Goal: Communication & Community: Answer question/provide support

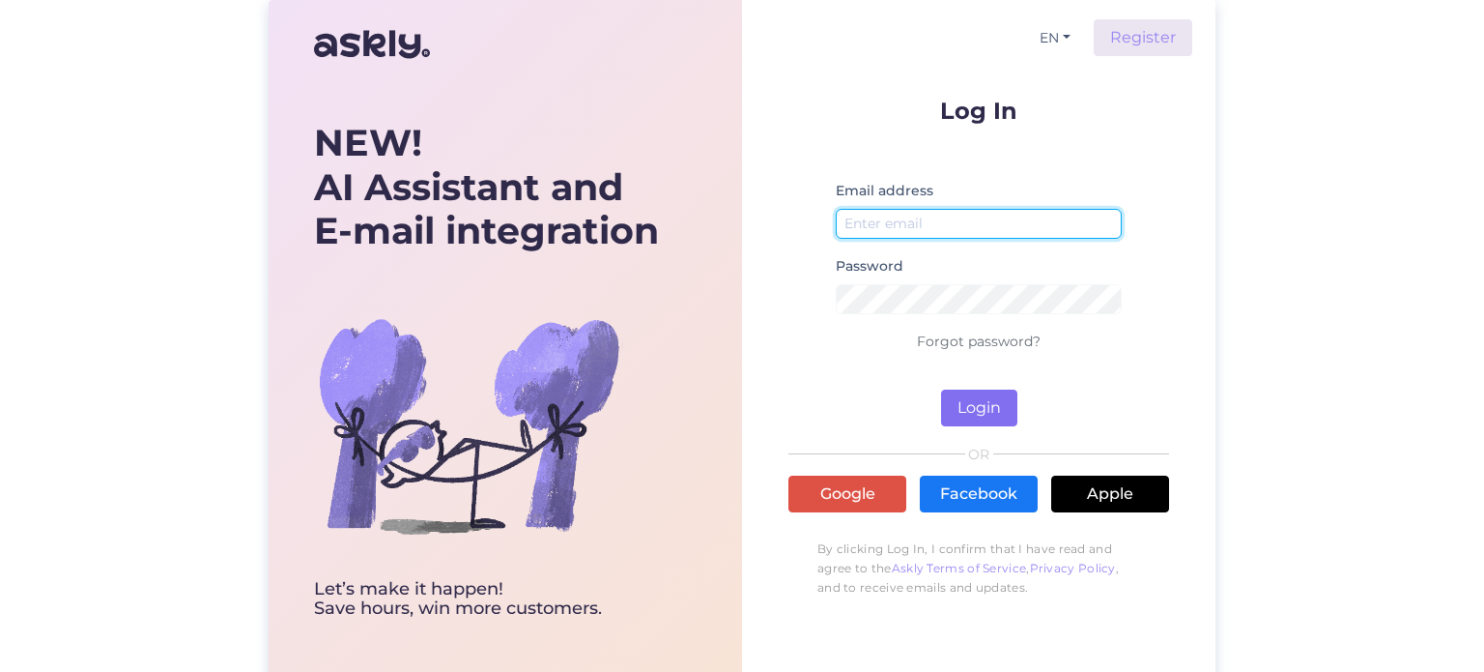
type input "Moaz@punktid.com"
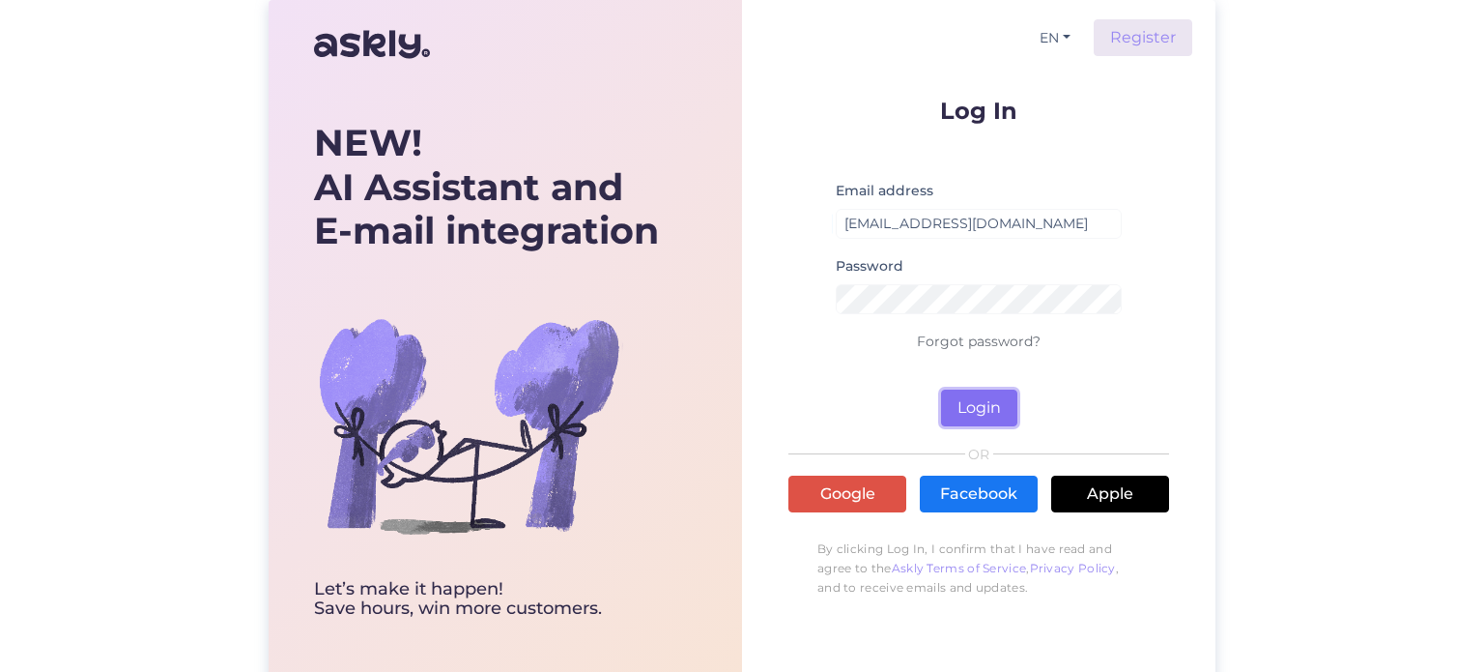
click at [989, 412] on button "Login" at bounding box center [979, 407] width 76 height 37
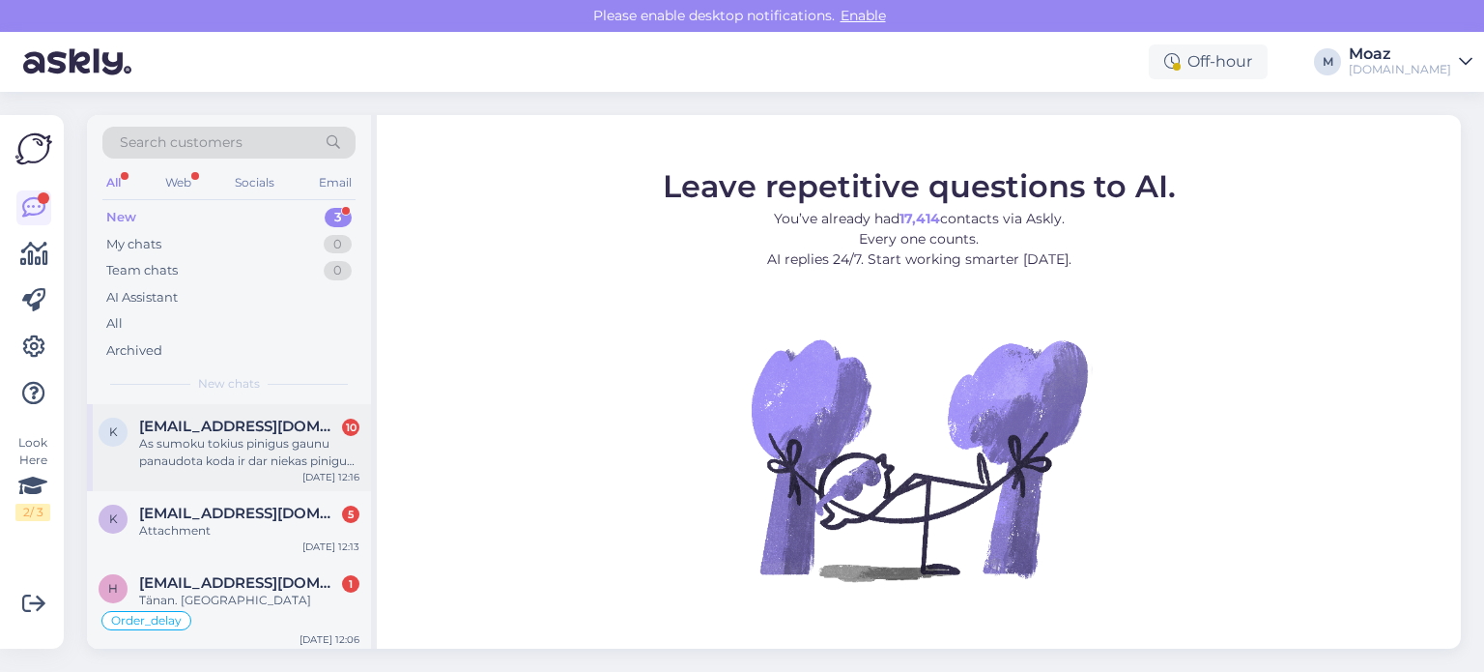
click at [334, 444] on div "As sumoku tokius pinigus gaunu panaudota koda ir dar niekas pinigu negražina ka…" at bounding box center [249, 452] width 220 height 35
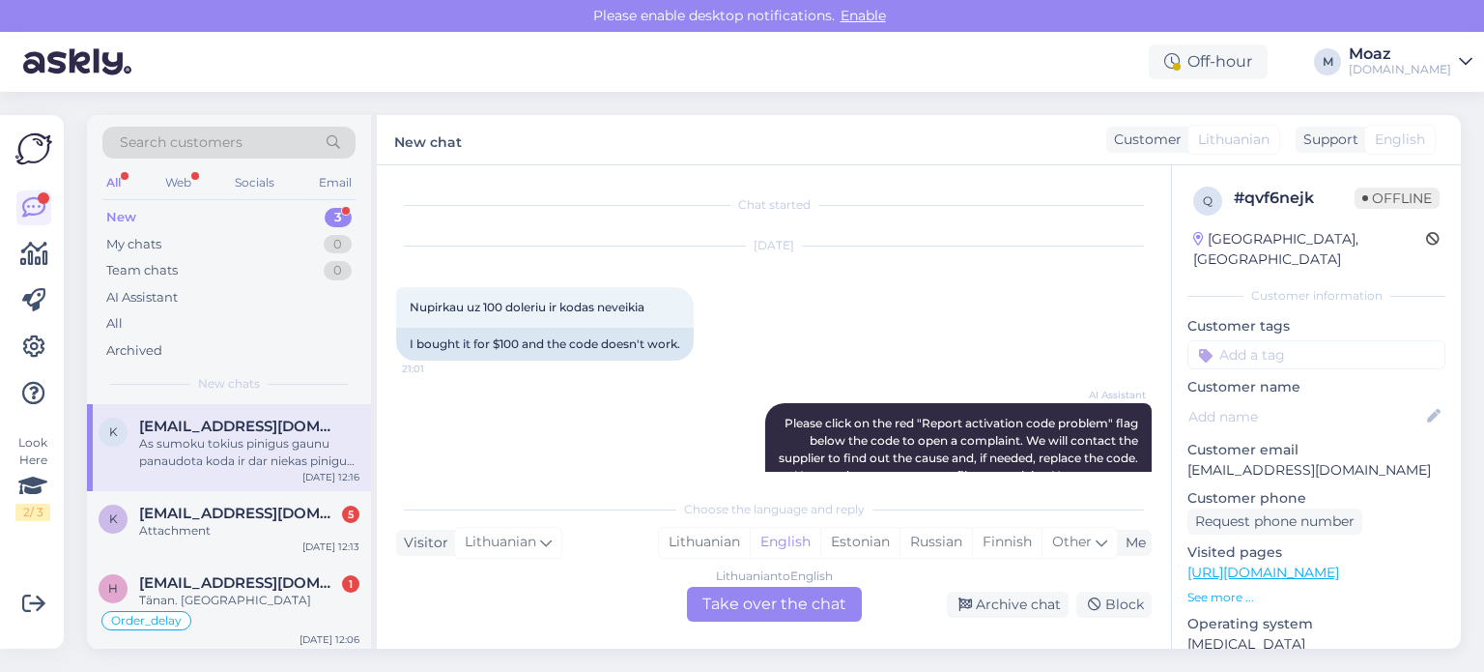
scroll to position [9246, 0]
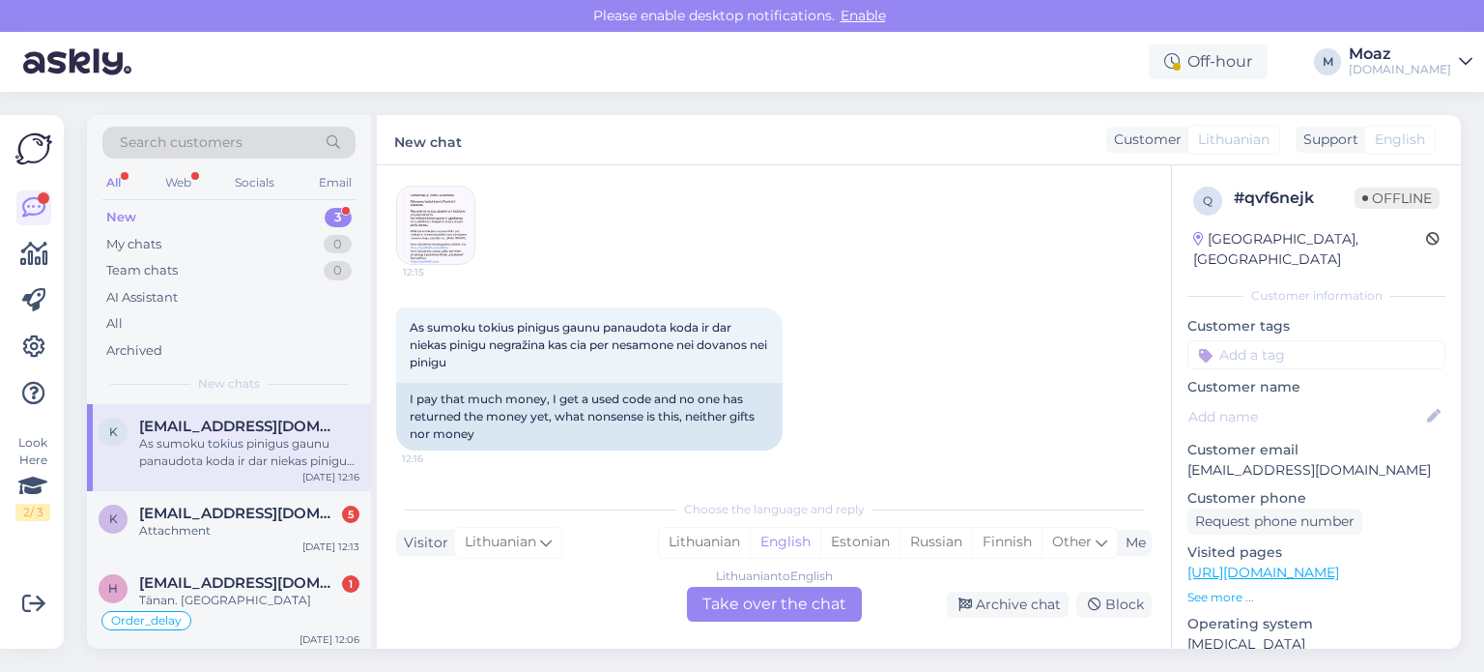
click at [754, 612] on div "Lithuanian to English Take over the chat" at bounding box center [774, 604] width 175 height 35
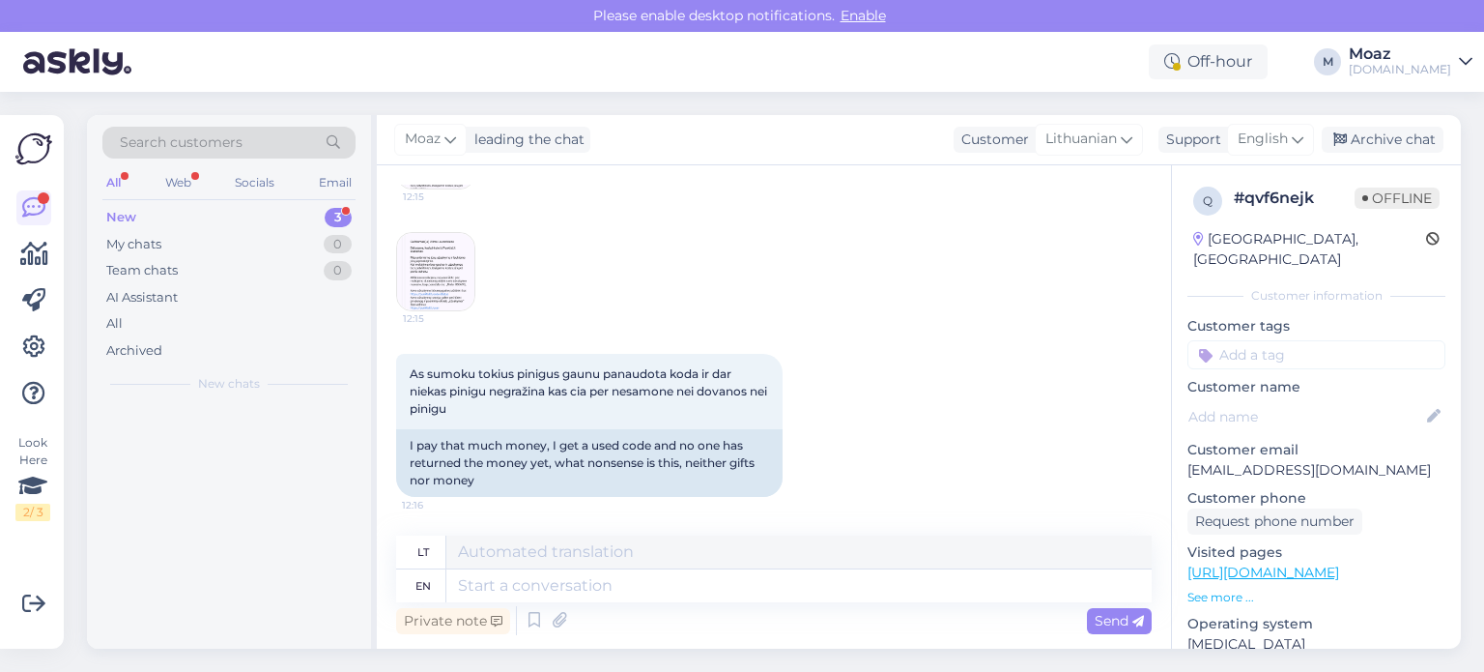
scroll to position [9200, 0]
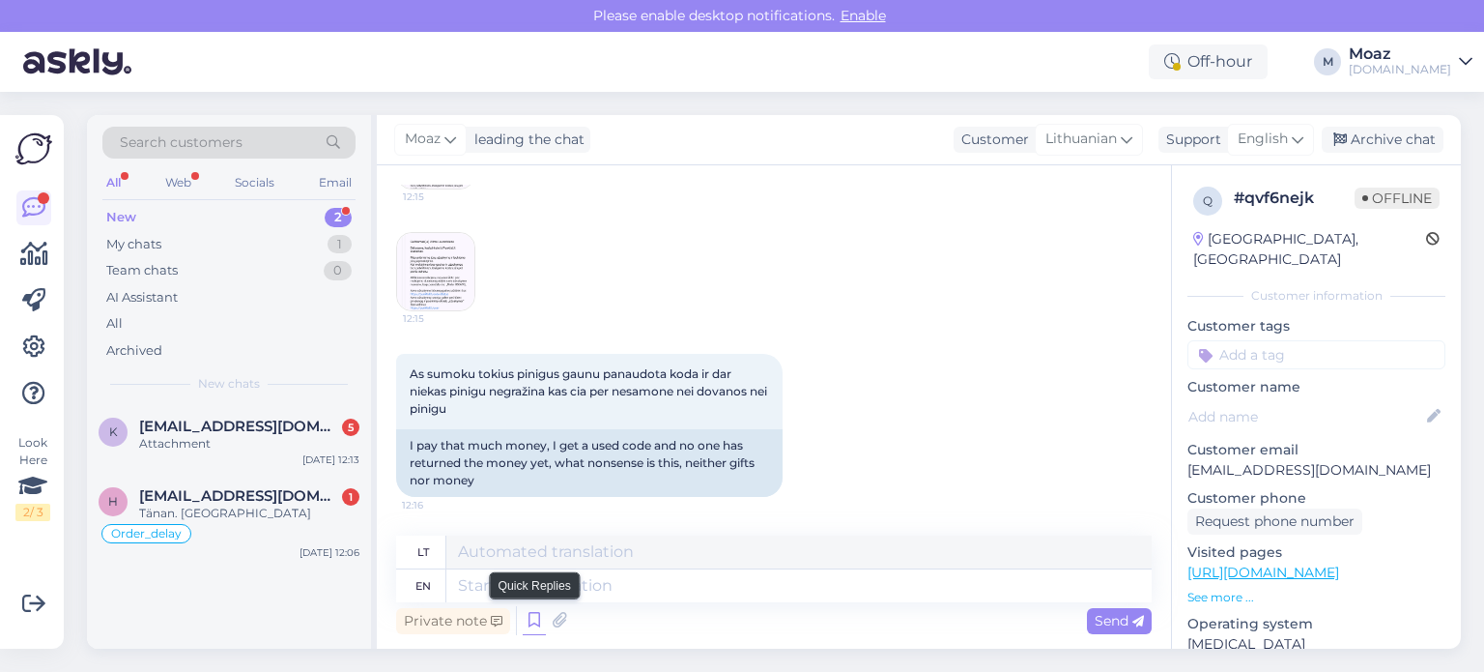
click at [533, 621] on icon at bounding box center [534, 620] width 23 height 29
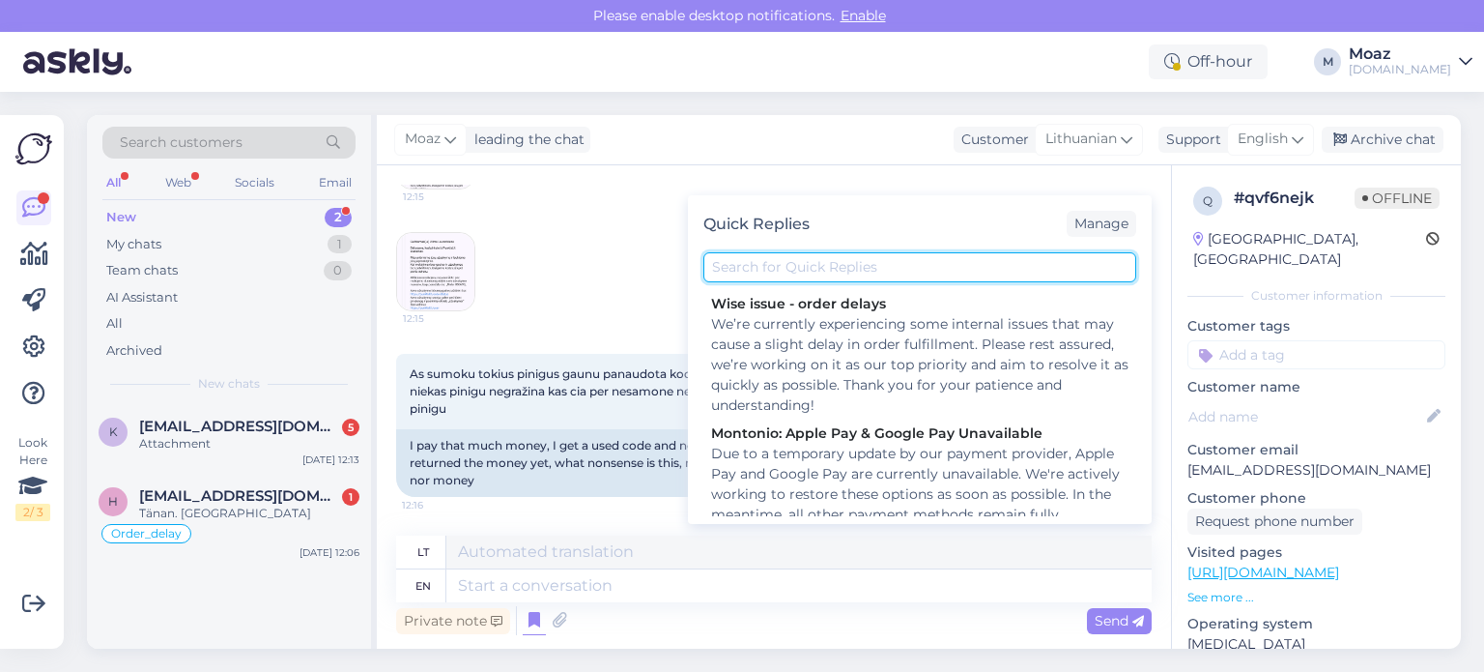
click at [854, 257] on input "text" at bounding box center [920, 267] width 433 height 30
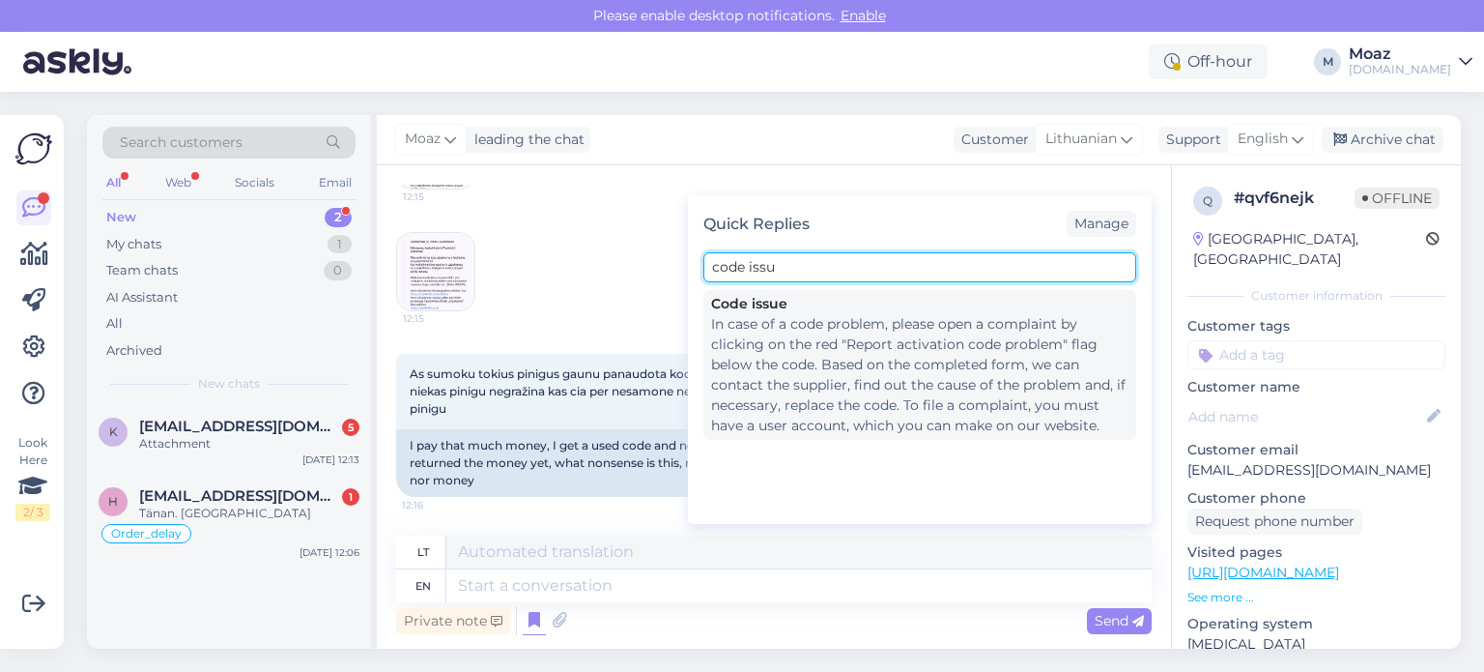
type input "code issu"
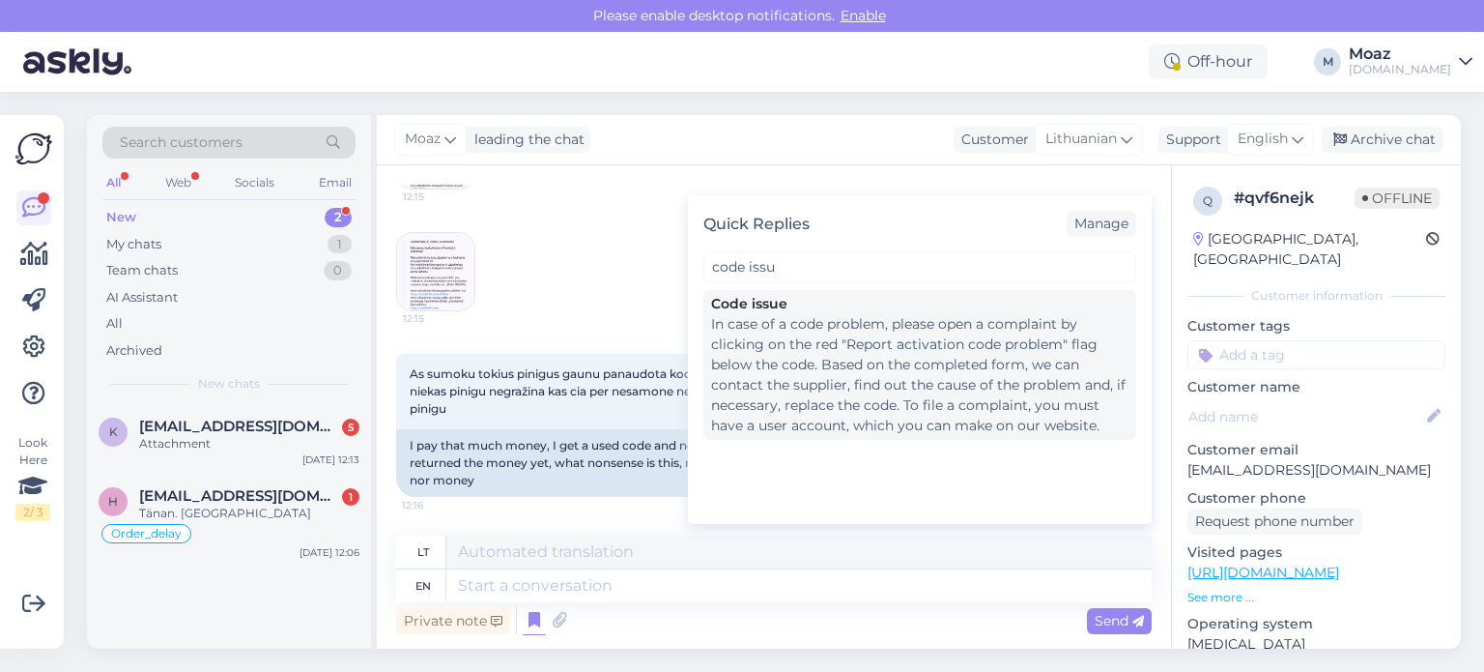
click at [802, 385] on div "In case of a code problem, please open a complaint by clicking on the red "Repo…" at bounding box center [919, 375] width 417 height 122
type textarea "Jei kyla problemų dėl kodo, atidarykite [PERSON_NAME] spustelėdami raudoną vėli…"
type textarea "In case of a code problem, please open a complaint by clicking on the red "Repo…"
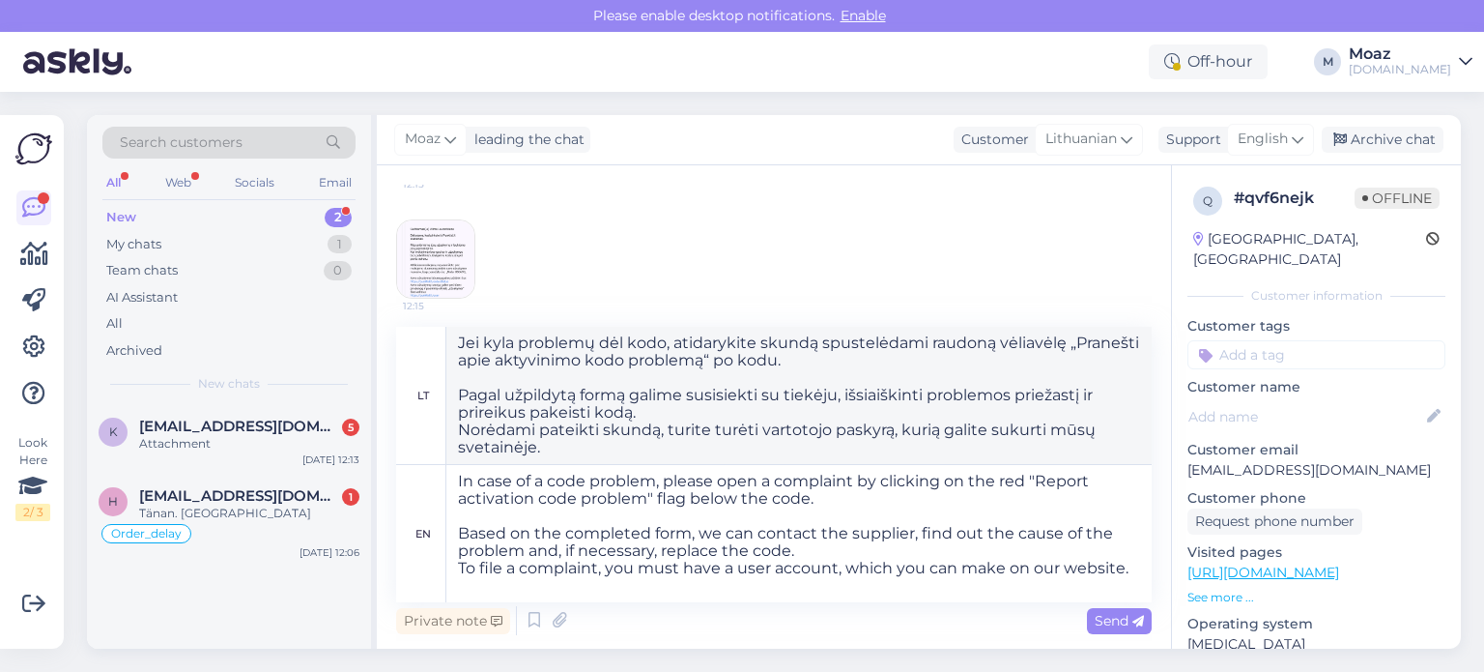
scroll to position [9246, 0]
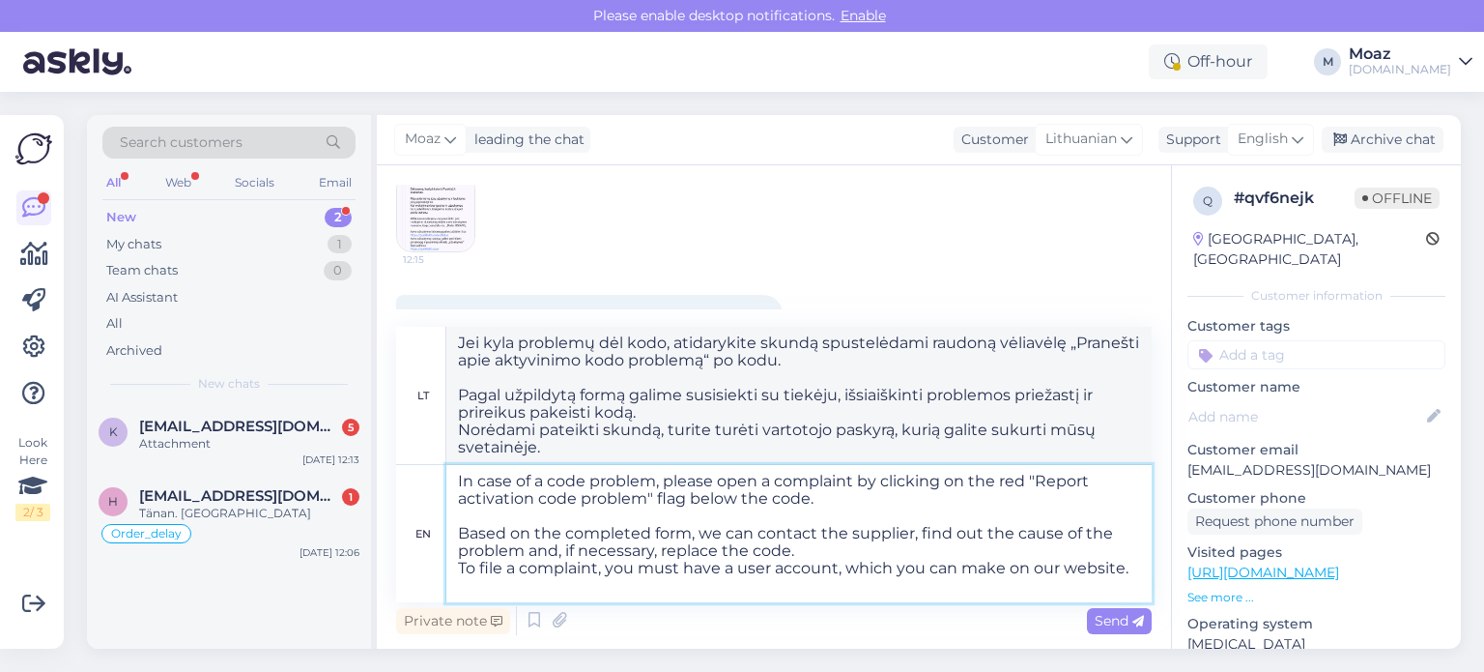
click at [671, 525] on textarea "In case of a code problem, please open a complaint by clicking on the red "Repo…" at bounding box center [798, 533] width 705 height 137
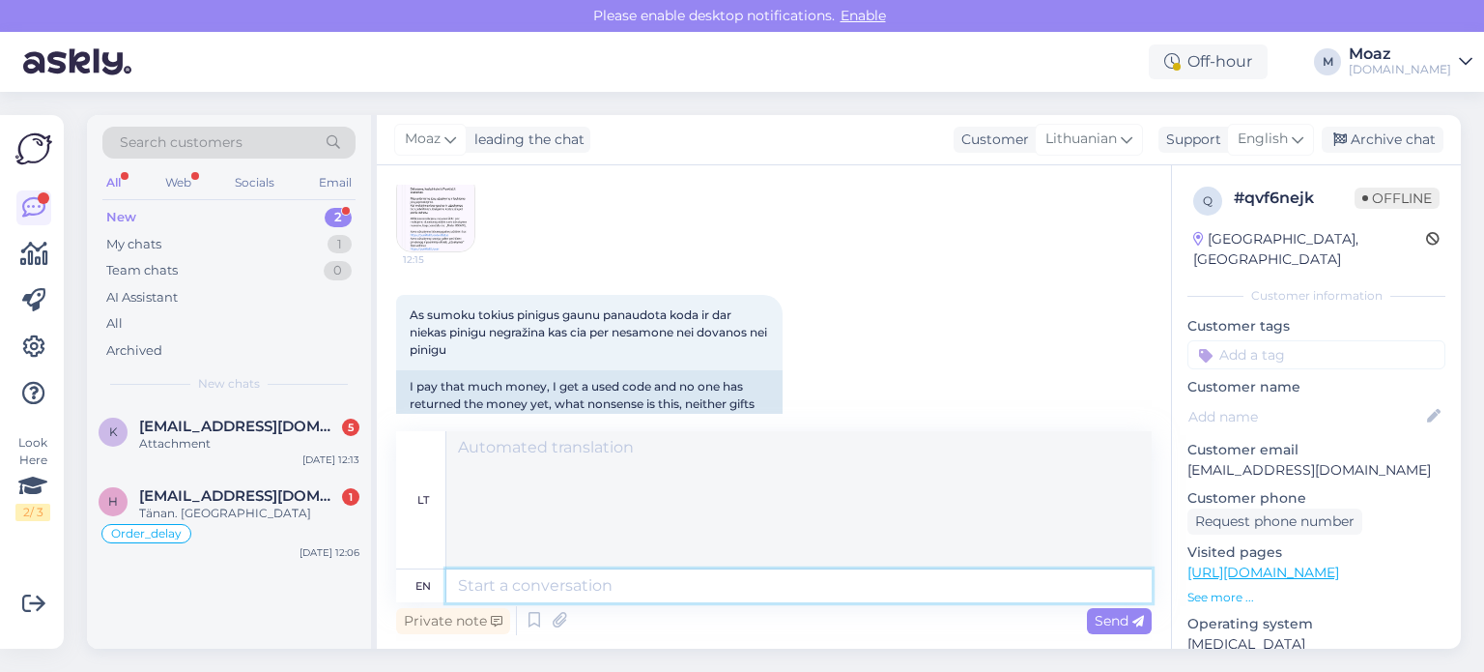
scroll to position [9200, 0]
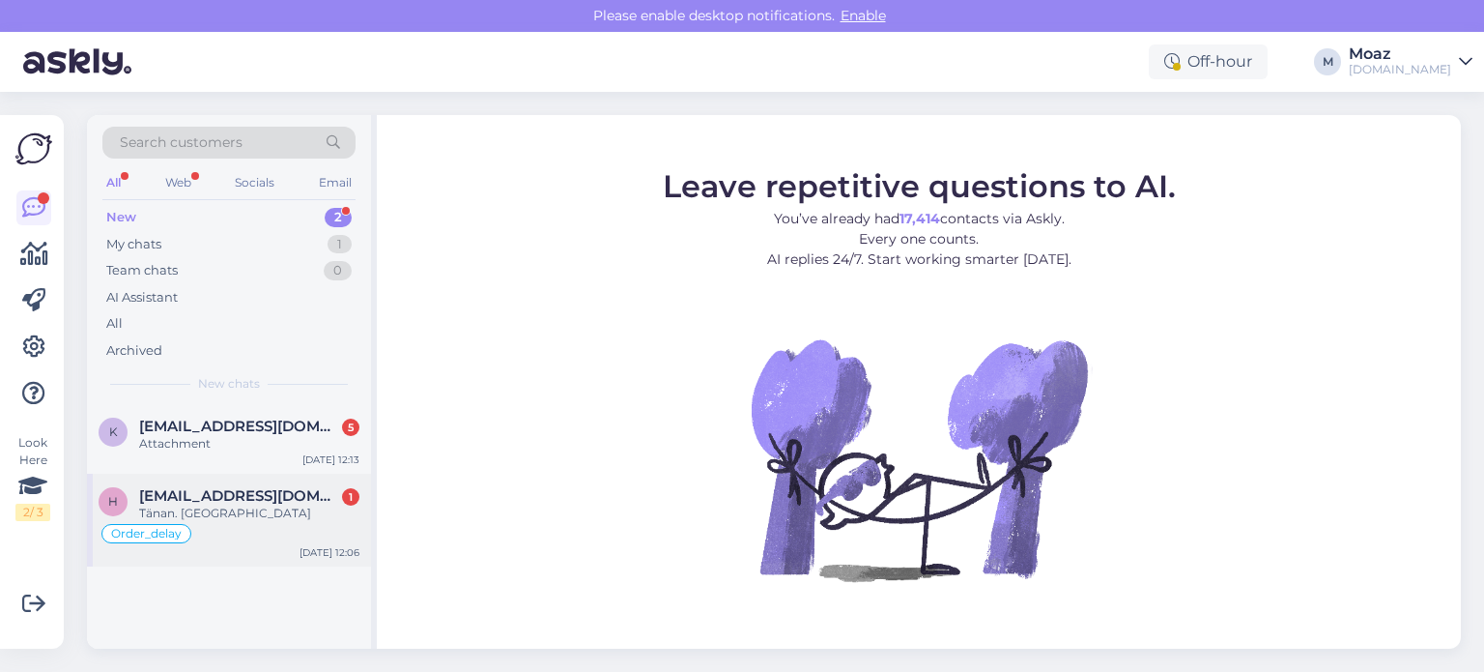
click at [186, 500] on span "[EMAIL_ADDRESS][DOMAIN_NAME]" at bounding box center [239, 495] width 201 height 17
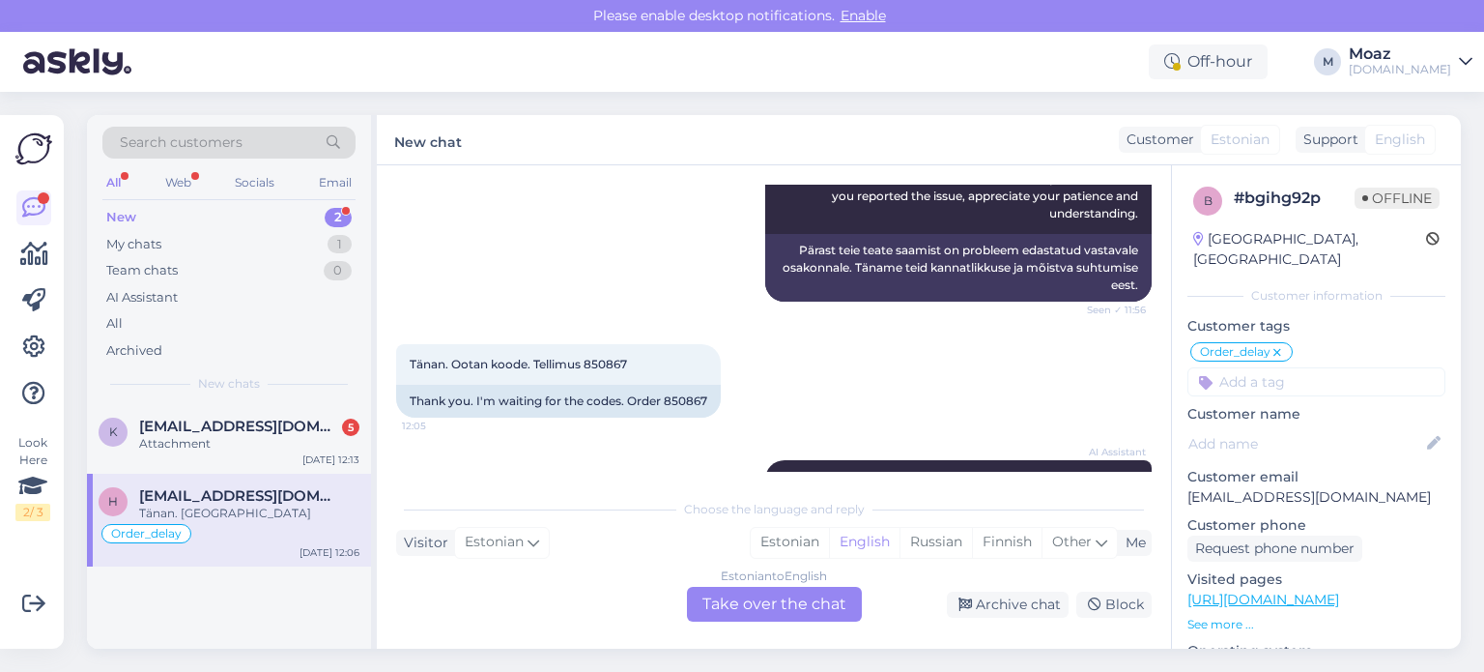
scroll to position [14452, 0]
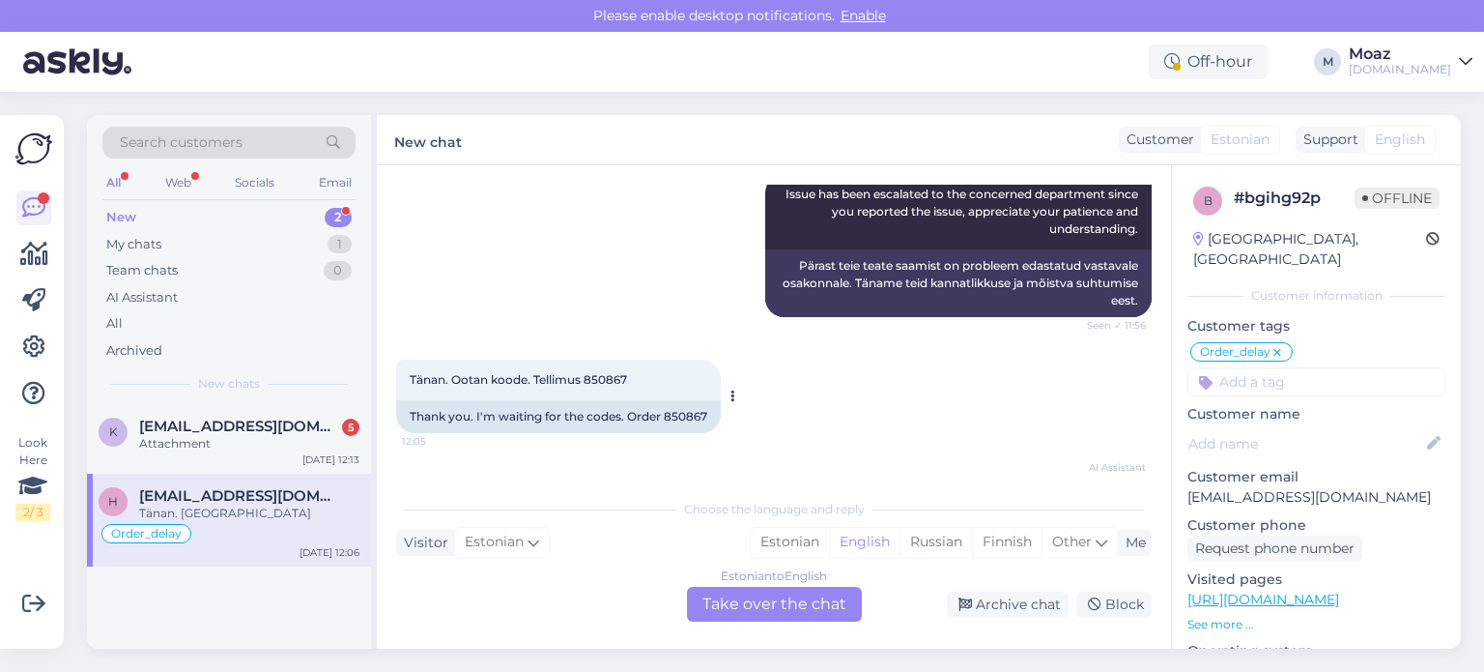
click at [687, 400] on div "Thank you. I'm waiting for the codes. Order 850867" at bounding box center [558, 416] width 325 height 33
copy div "850867"
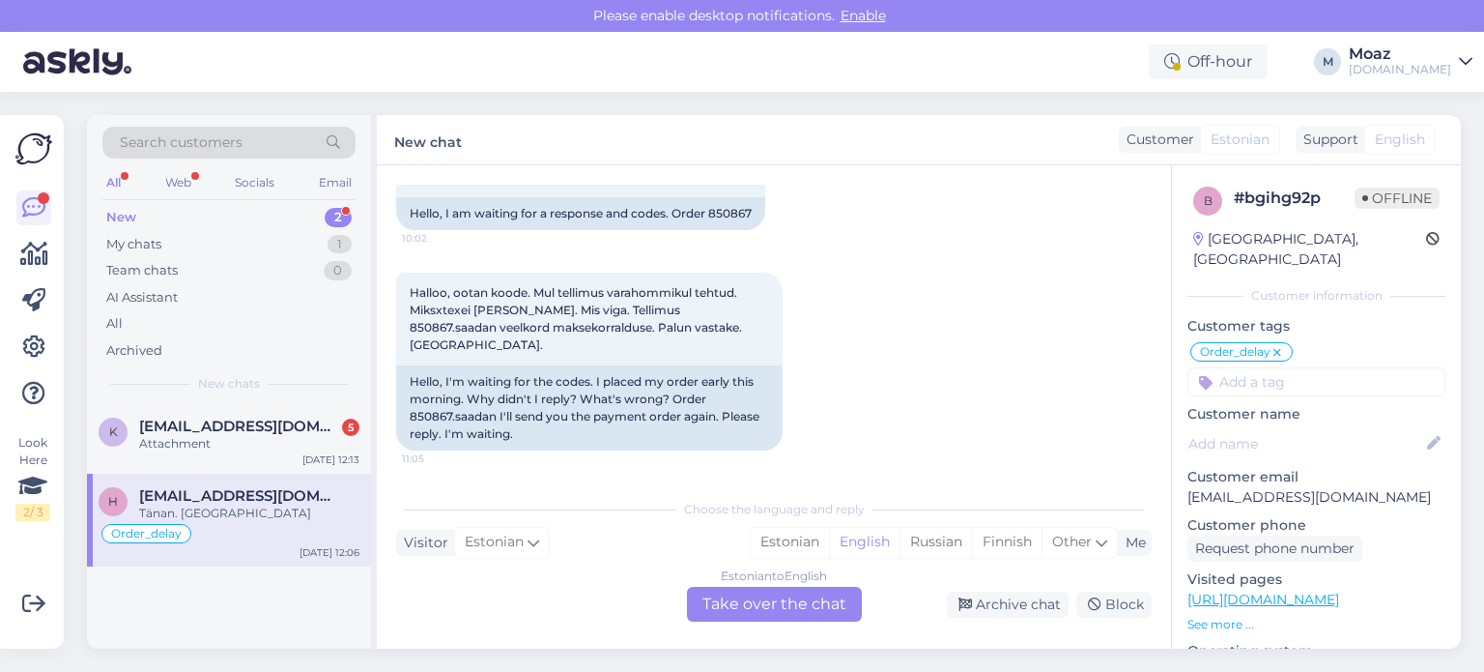
scroll to position [13872, 0]
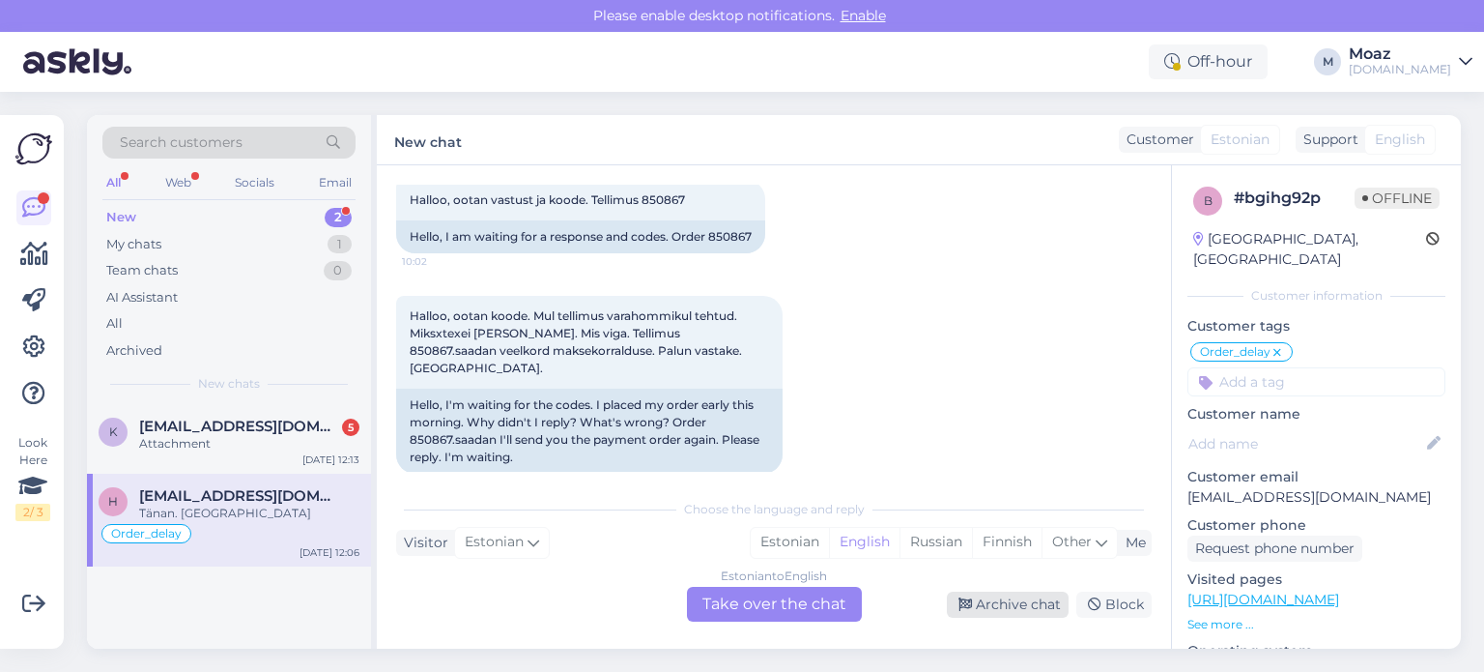
click at [1037, 610] on div "Archive chat" at bounding box center [1008, 604] width 122 height 26
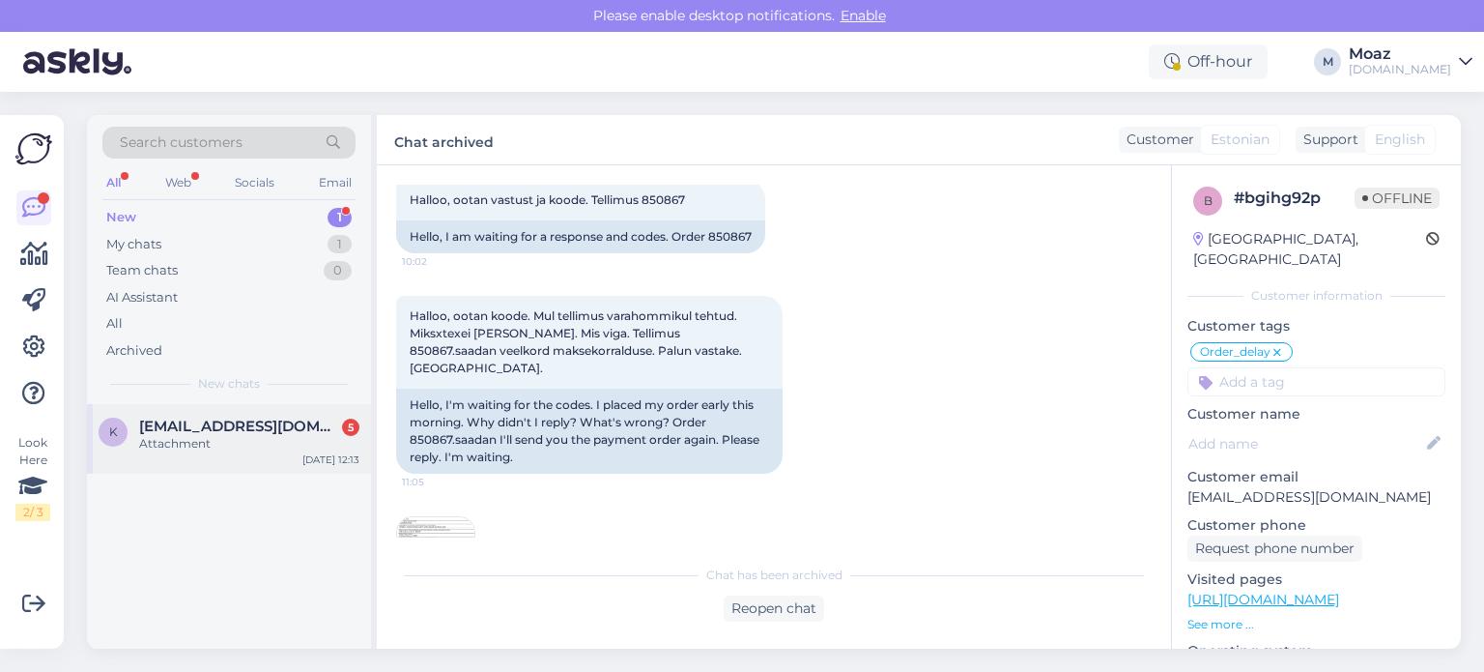
click at [321, 430] on div "[EMAIL_ADDRESS][DOMAIN_NAME] 5" at bounding box center [249, 425] width 220 height 17
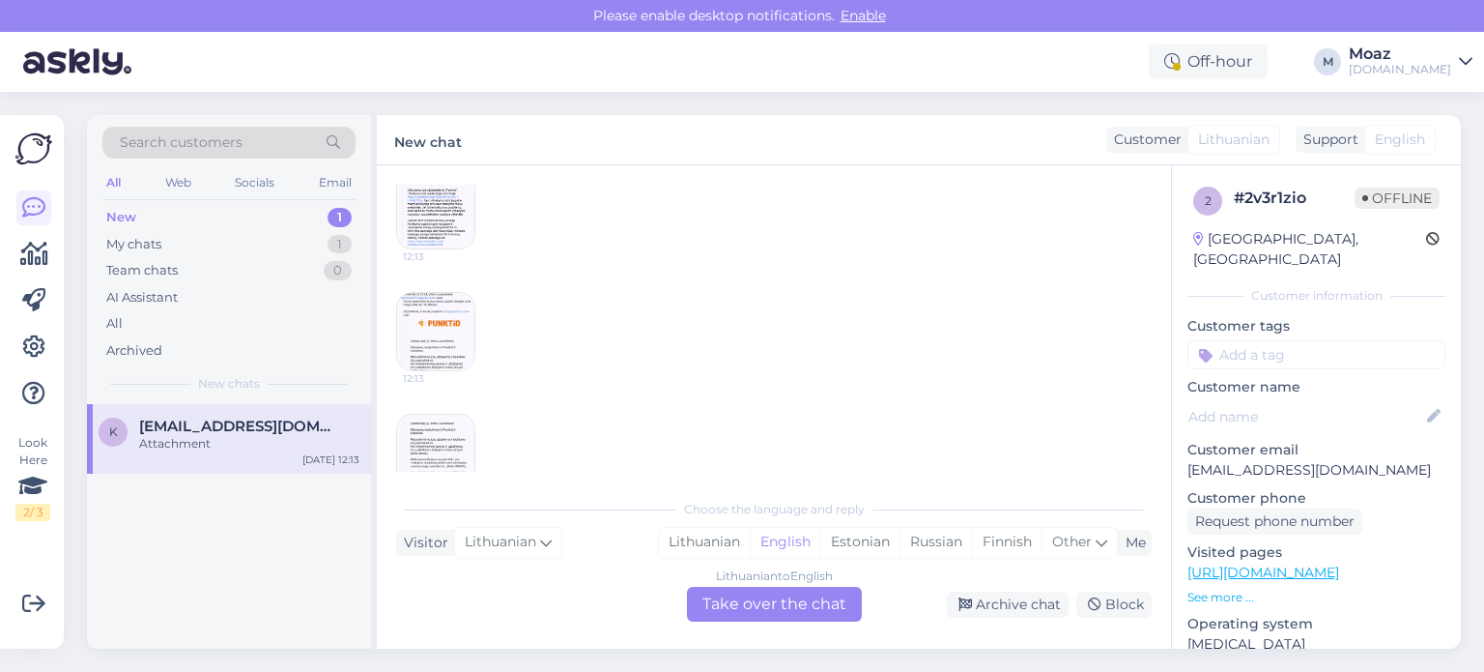
scroll to position [5400, 0]
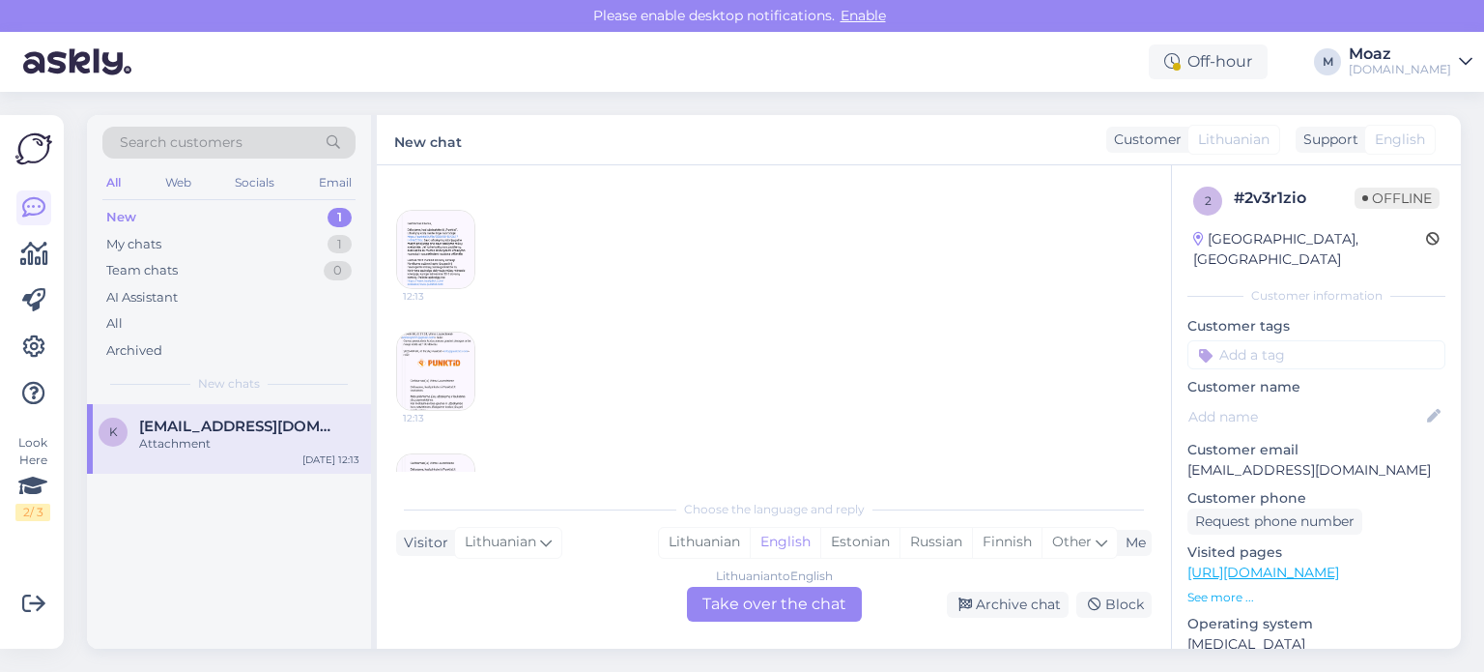
click at [425, 277] on img at bounding box center [435, 249] width 77 height 77
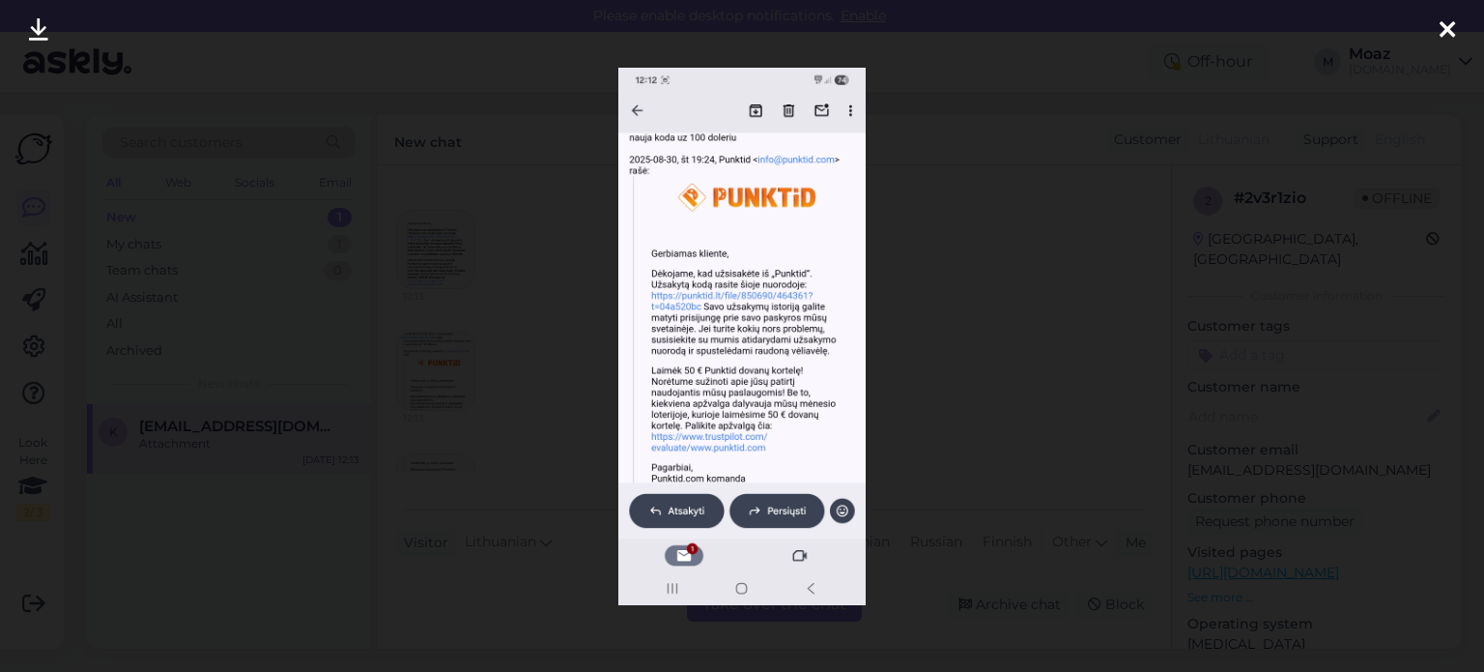
click at [925, 331] on div at bounding box center [742, 336] width 1484 height 672
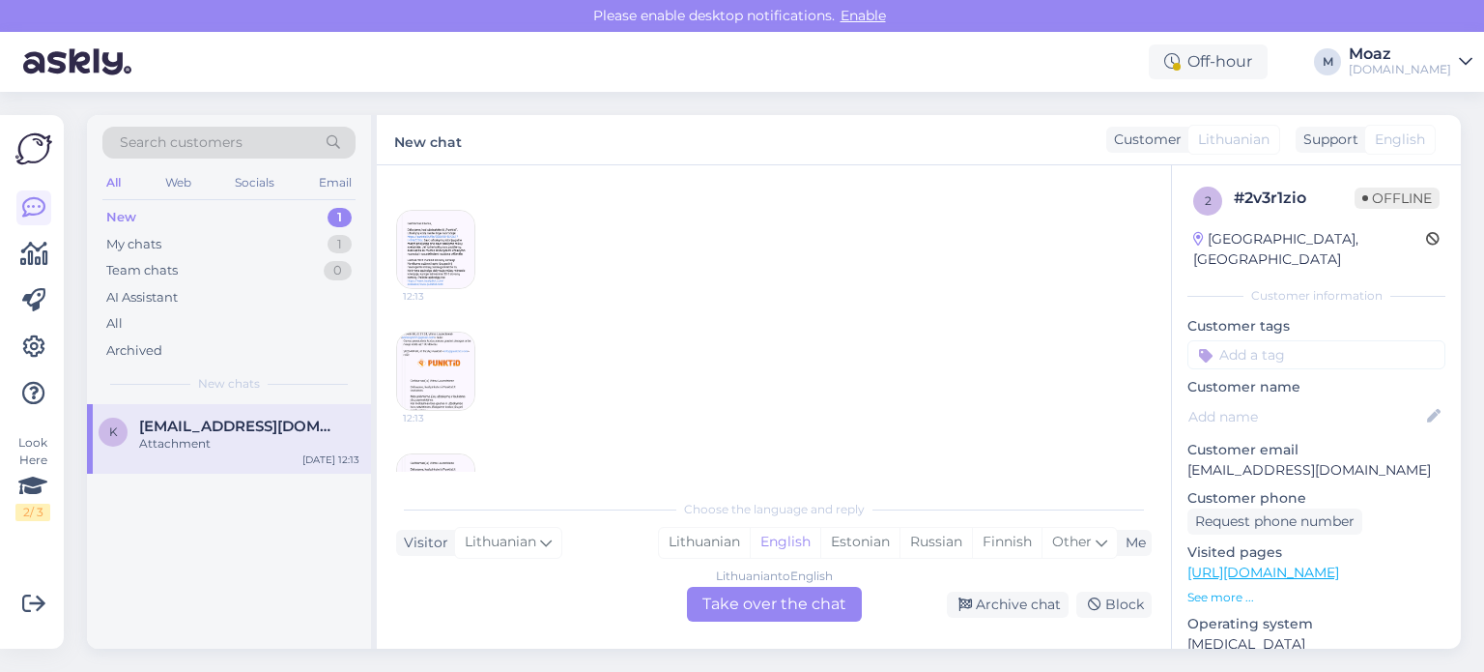
click at [446, 382] on img at bounding box center [435, 370] width 77 height 77
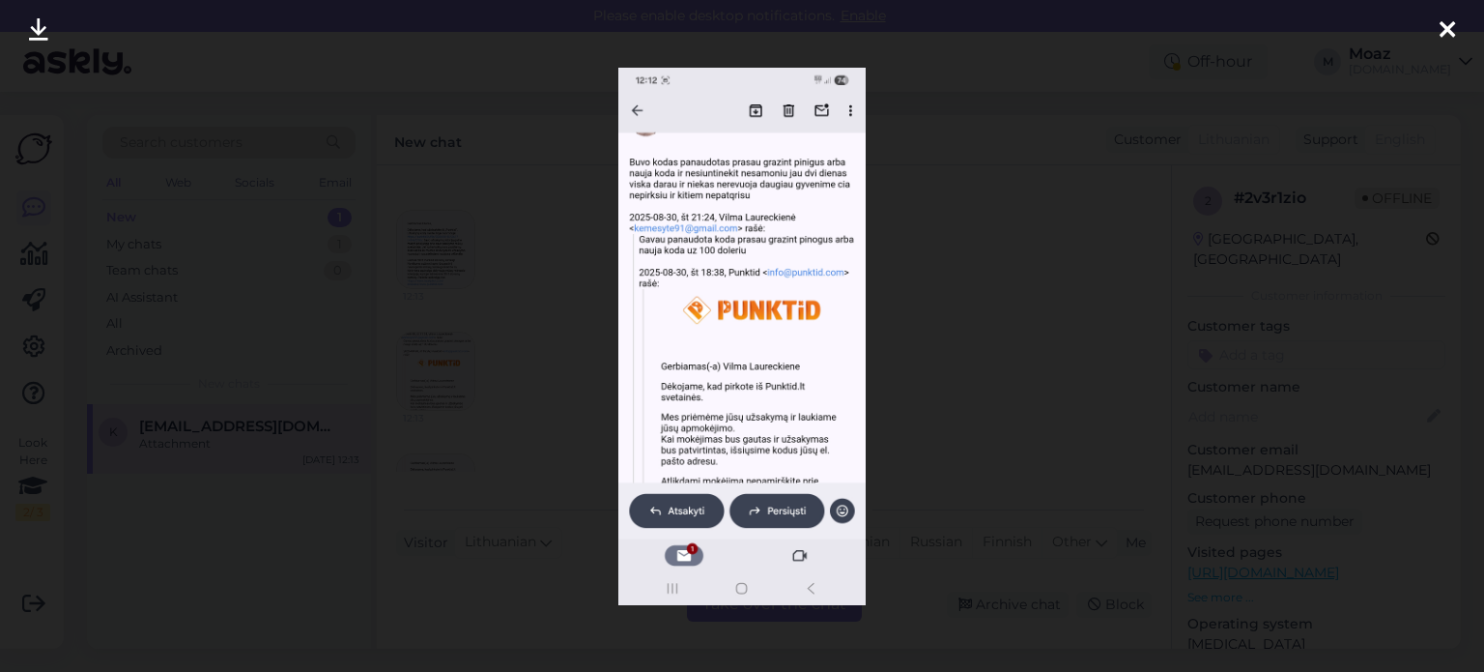
click at [905, 374] on div at bounding box center [742, 336] width 1484 height 672
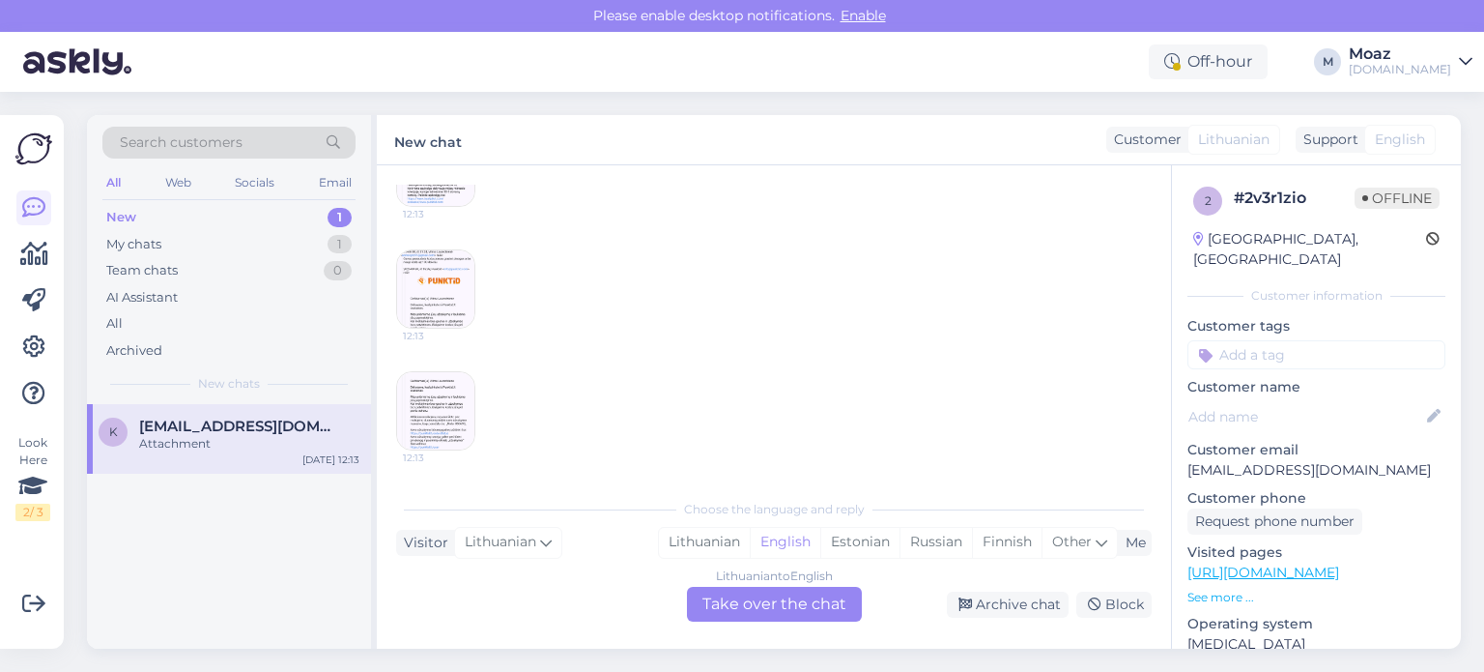
scroll to position [5497, 0]
click at [1032, 607] on div "Archive chat" at bounding box center [1008, 604] width 122 height 26
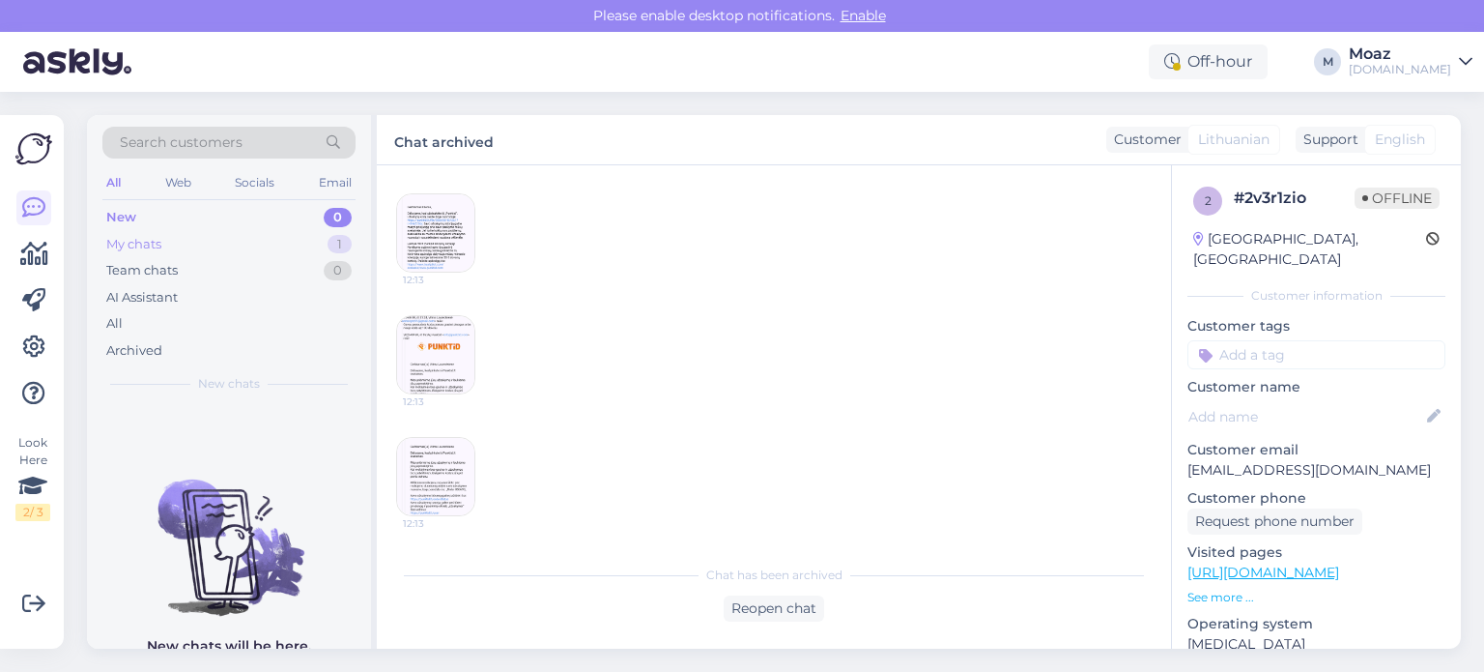
click at [158, 231] on div "My chats 1" at bounding box center [228, 244] width 253 height 27
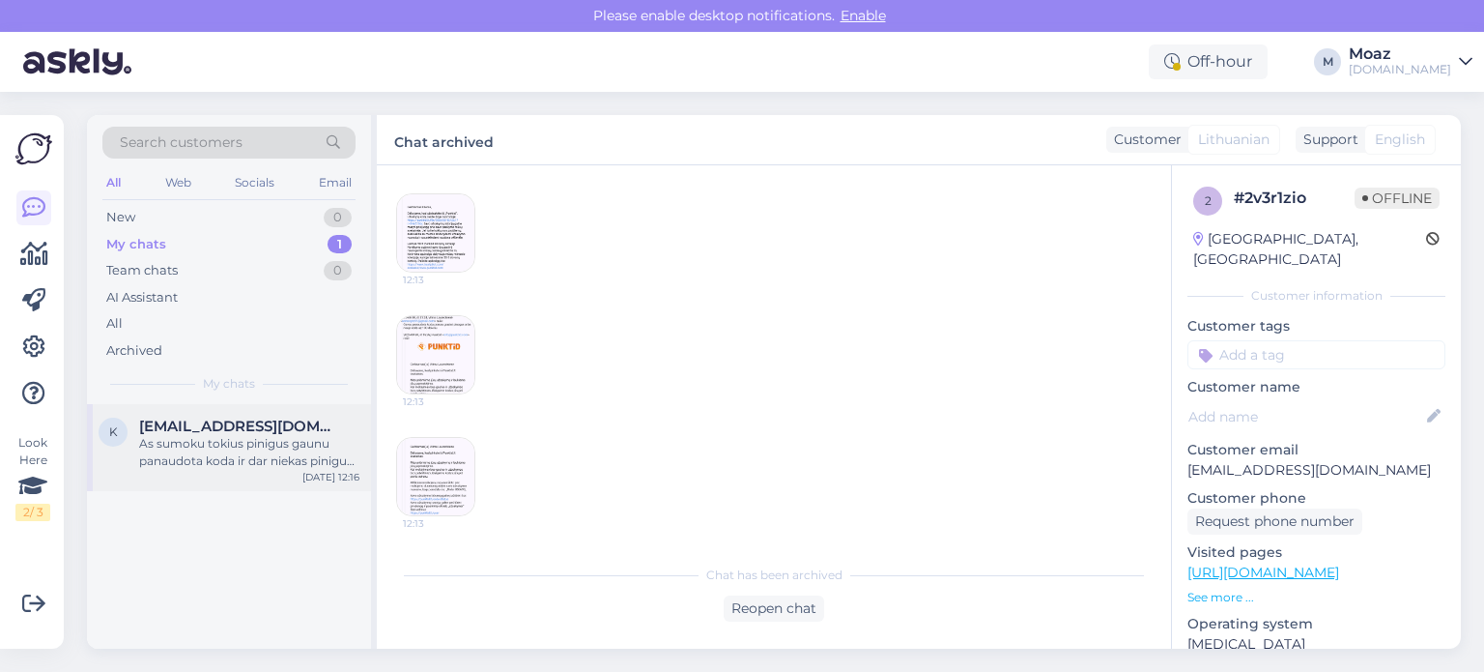
click at [220, 427] on span "[EMAIL_ADDRESS][DOMAIN_NAME]" at bounding box center [239, 425] width 201 height 17
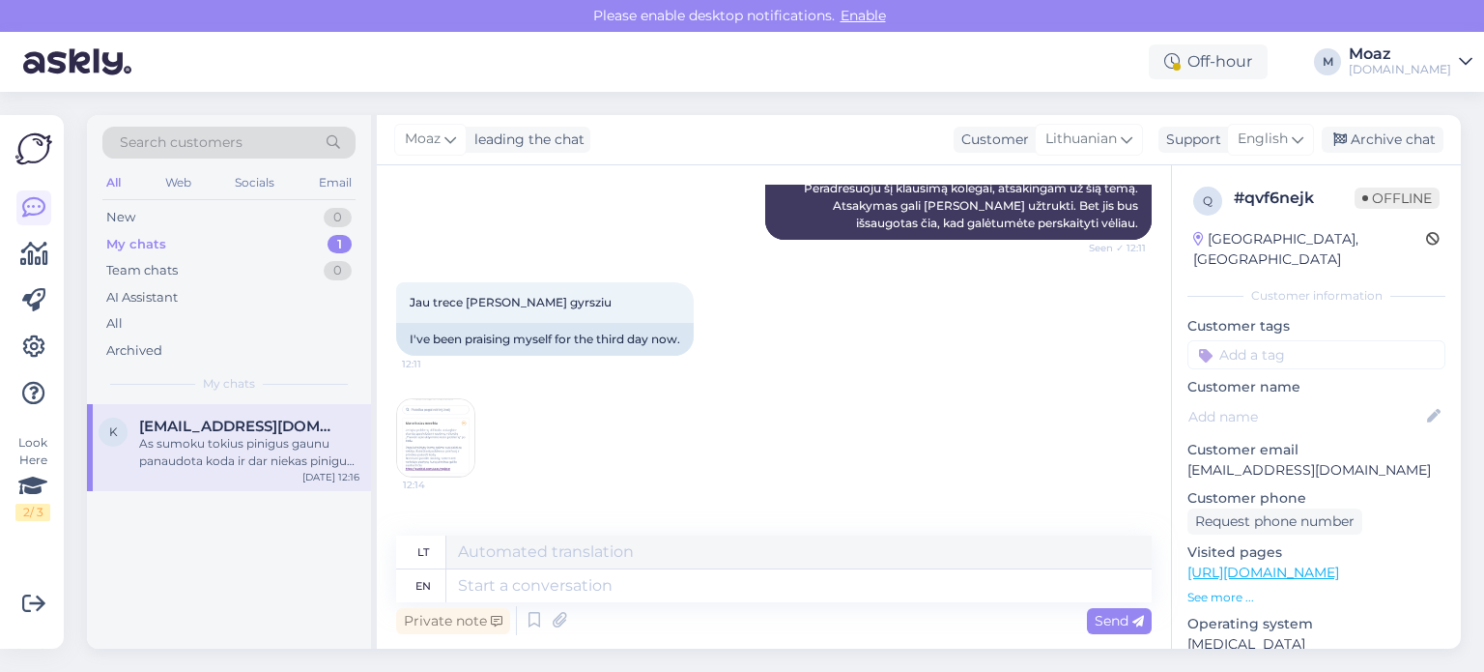
scroll to position [8233, 0]
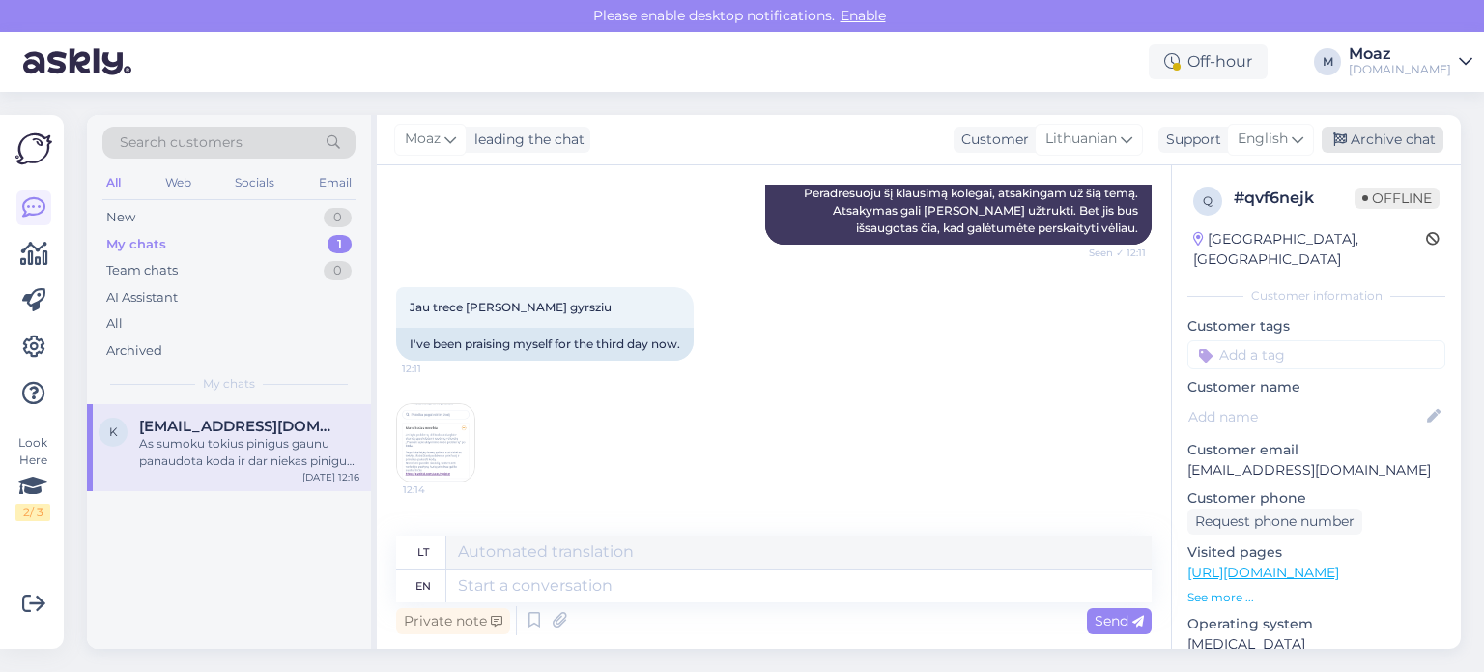
click at [1390, 150] on div "Archive chat" at bounding box center [1383, 140] width 122 height 26
